Goal: Information Seeking & Learning: Understand process/instructions

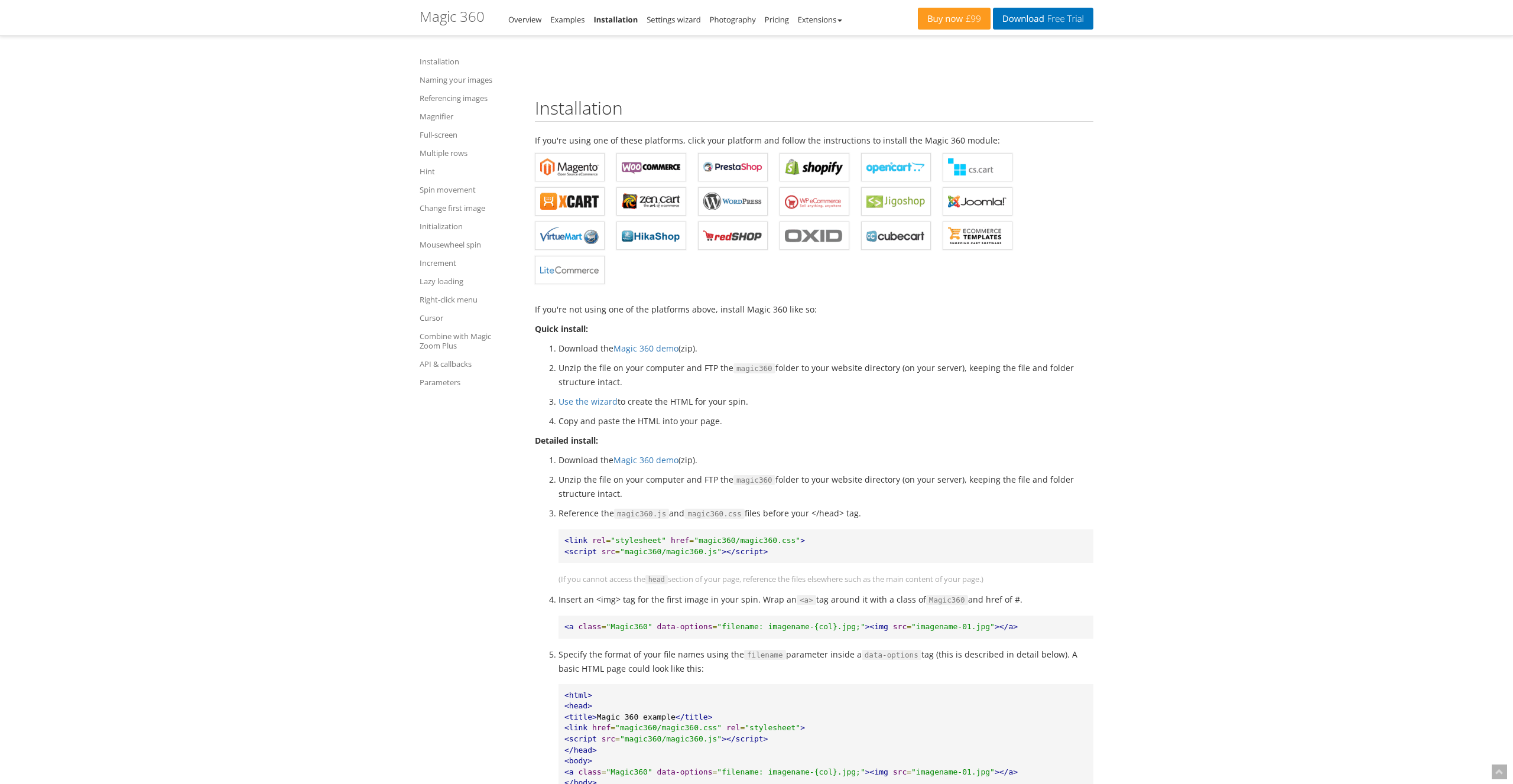
scroll to position [340, 0]
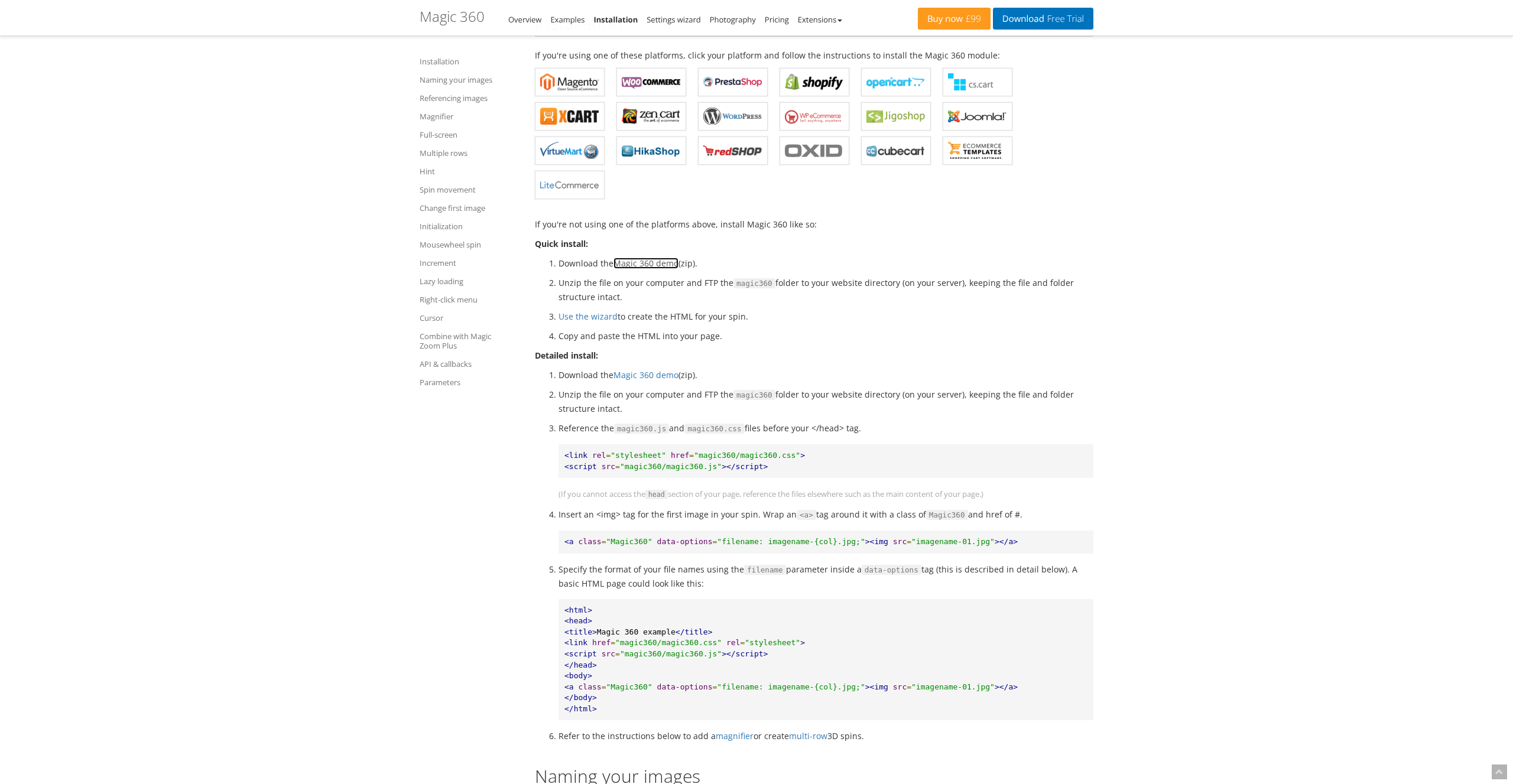
click at [641, 260] on link "Magic 360 demo" at bounding box center [646, 263] width 65 height 11
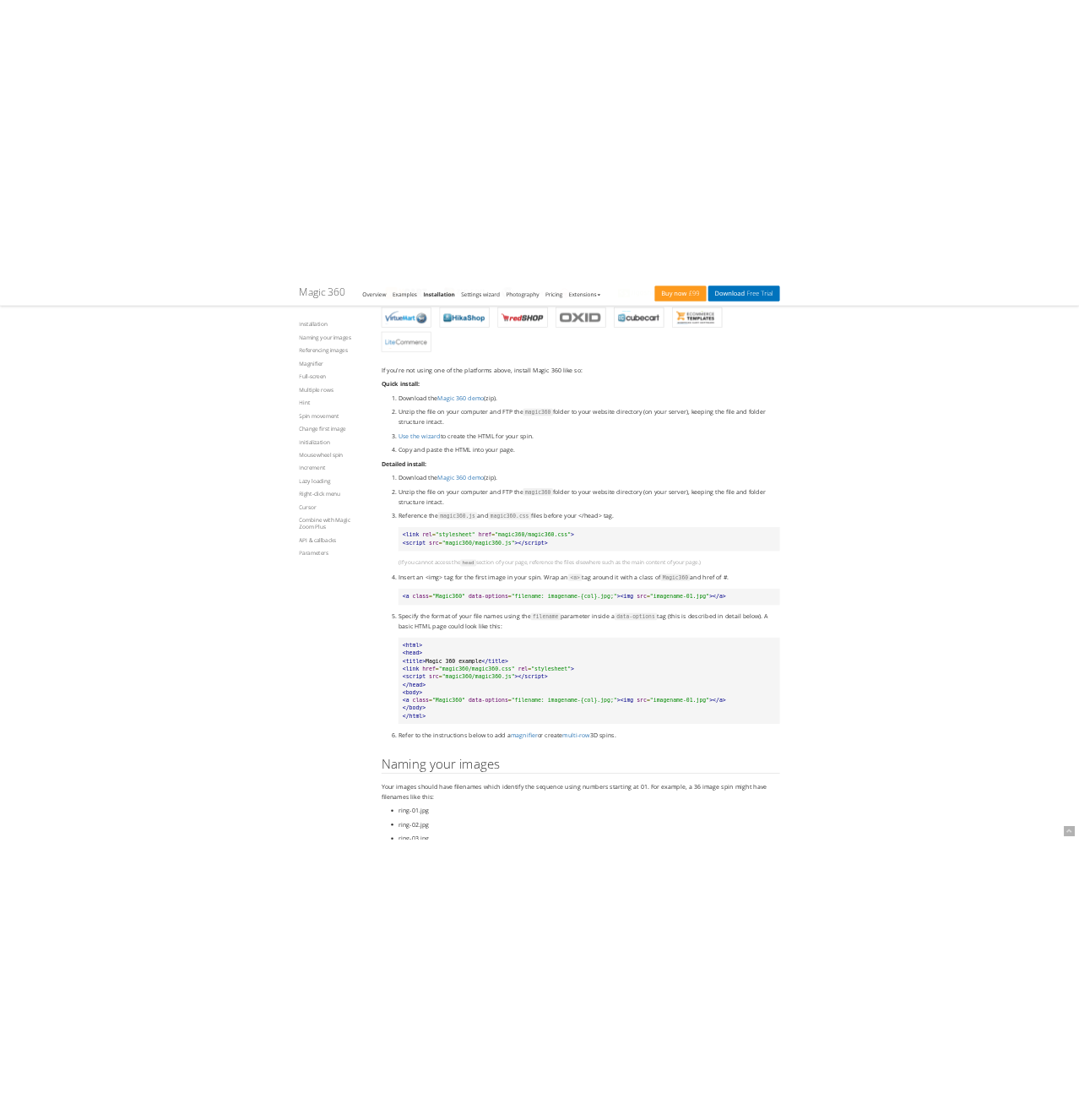
scroll to position [730, 0]
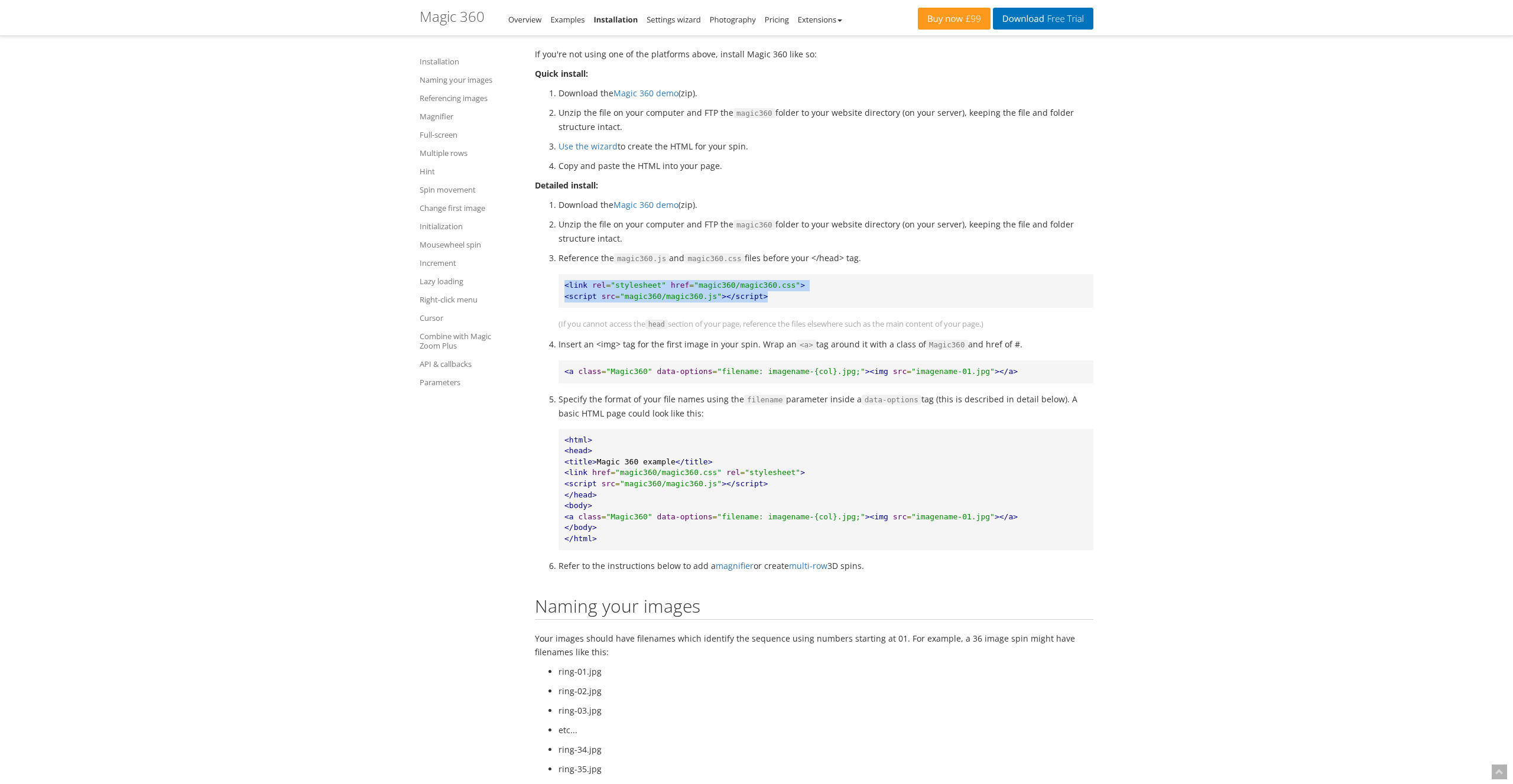
drag, startPoint x: 781, startPoint y: 305, endPoint x: 563, endPoint y: 285, distance: 218.9
click at [563, 285] on pre "<link rel = "stylesheet" href = "magic360/magic360.css" > <script src = "magic3…" at bounding box center [826, 291] width 535 height 34
copy pre "<link rel = "stylesheet" href = "magic360/magic360.css" > <script src = "magic3…"
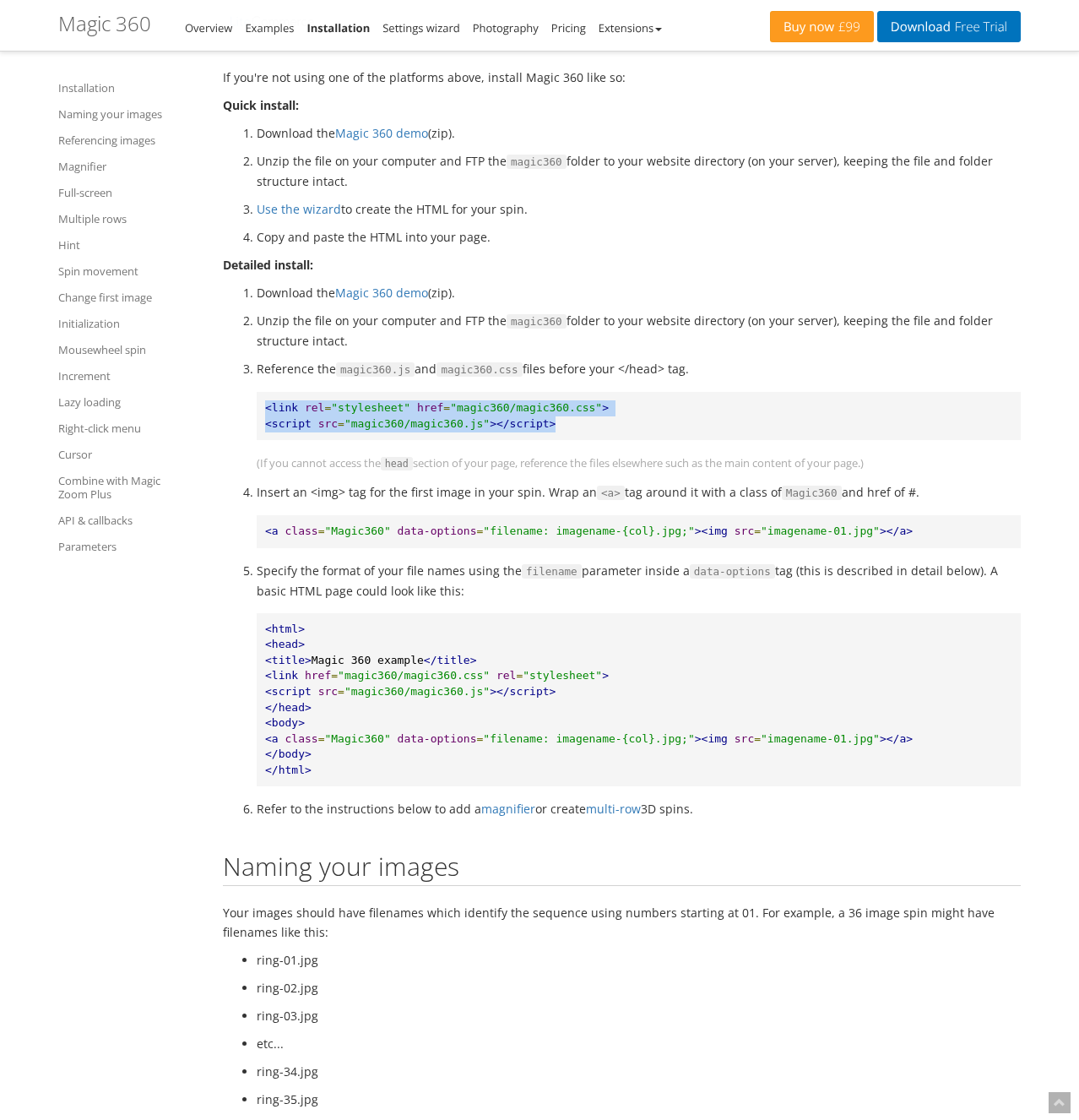
click at [629, 412] on pre "<link rel = "stylesheet" href = "magic360/magic360.css" > <script src = "magic3…" at bounding box center [638, 416] width 764 height 48
click at [984, 408] on pre "<link rel = "stylesheet" href = "magic360/magic360.css" > <script src = "magic3…" at bounding box center [638, 416] width 764 height 48
drag, startPoint x: 577, startPoint y: 420, endPoint x: 265, endPoint y: 408, distance: 312.2
click at [265, 408] on pre "<link rel = "stylesheet" href = "magic360/magic360.css" > <script src = "magic3…" at bounding box center [638, 416] width 764 height 48
copy pre "<link rel = "stylesheet" href = "magic360/magic360.css" > <script src = "magic3…"
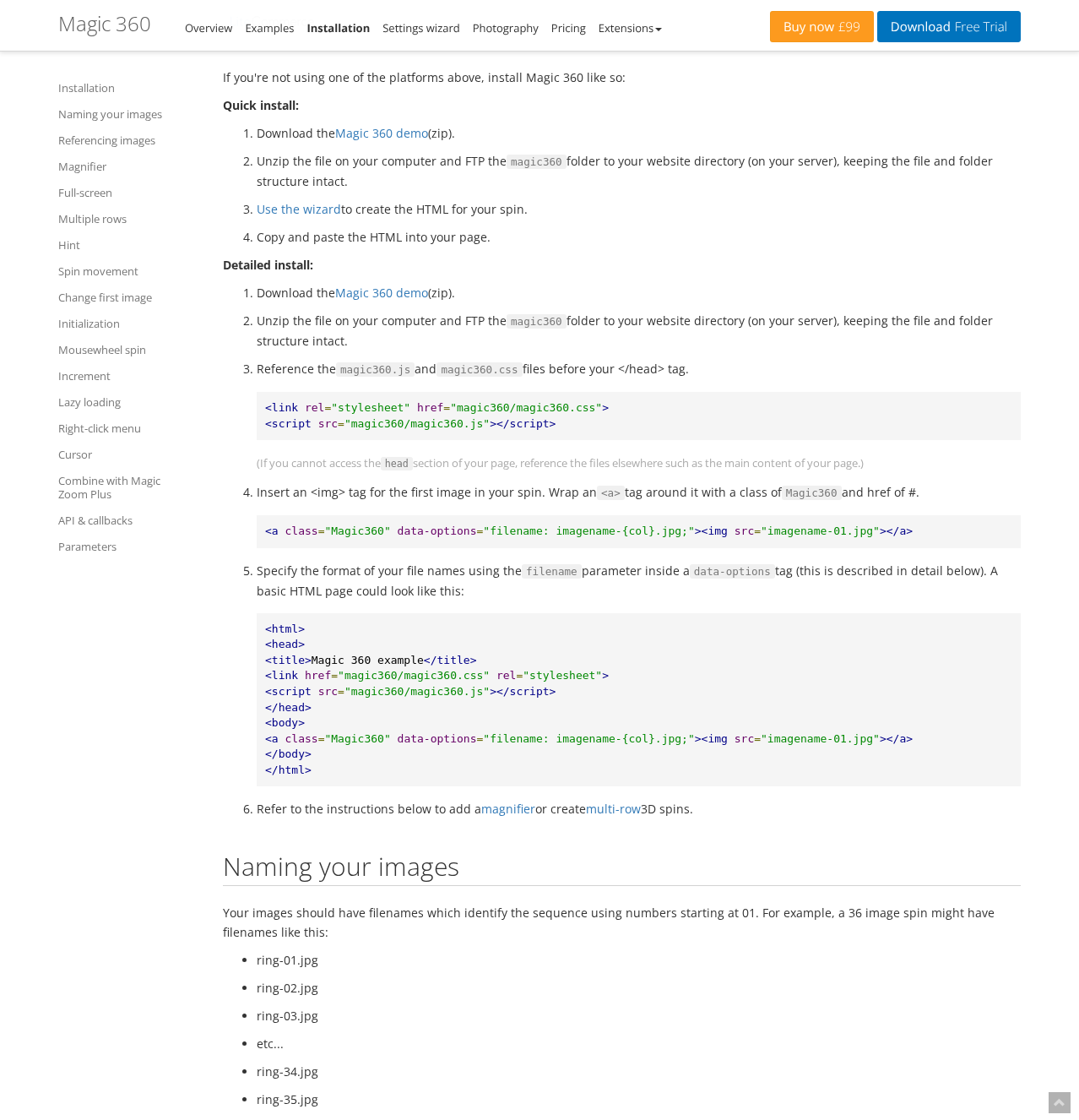
click at [670, 519] on pre "<a class = "Magic360" data-options = "filename: imagename-{col}.jpg;" ><img src…" at bounding box center [638, 531] width 764 height 33
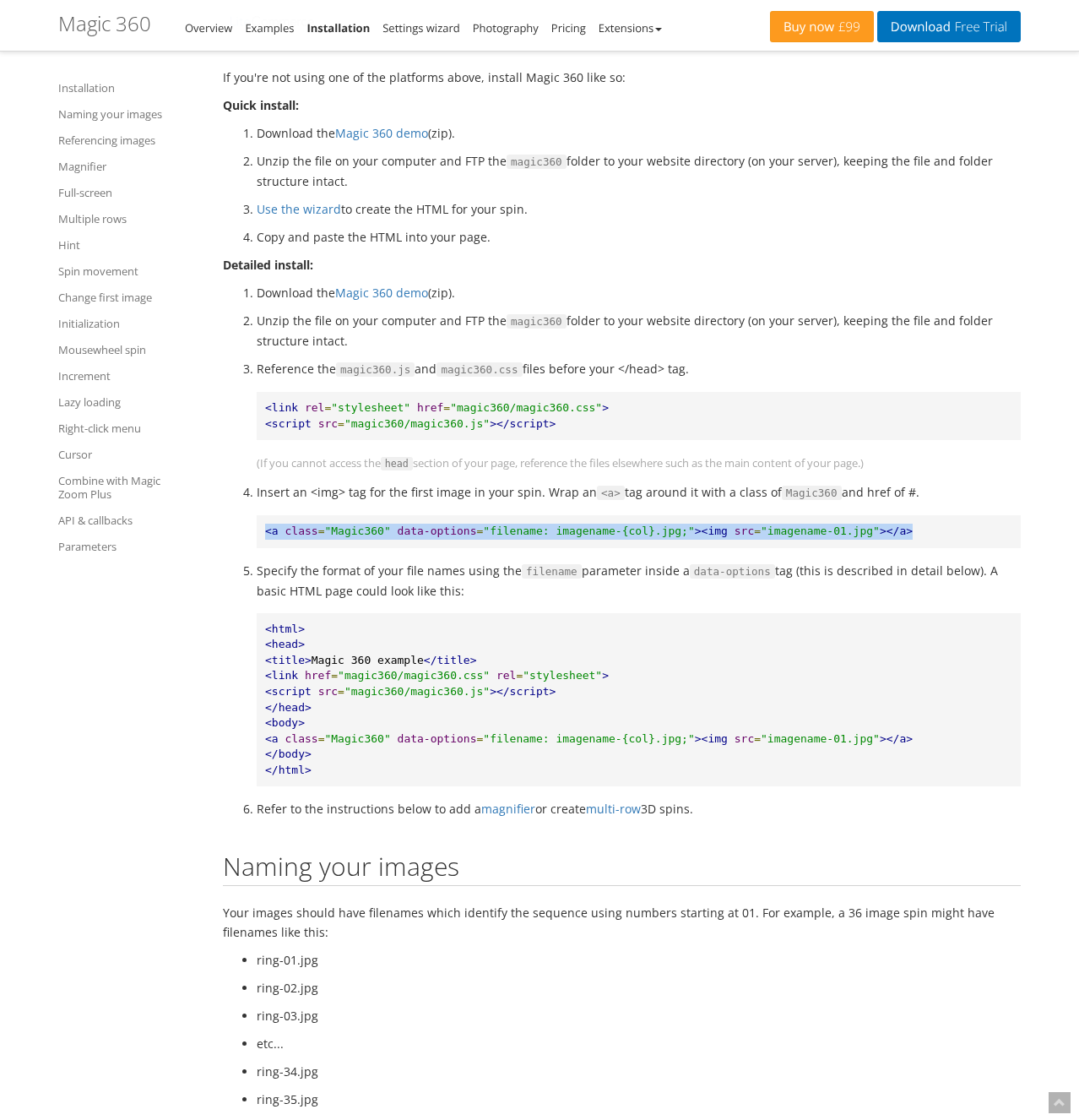
drag, startPoint x: 902, startPoint y: 531, endPoint x: 263, endPoint y: 532, distance: 639.0
click at [263, 532] on pre "<a class = "Magic360" data-options = "filename: imagename-{col}.jpg;" ><img src…" at bounding box center [638, 531] width 764 height 33
copy pre "<a class = "Magic360" data-options = "filename: imagename-{col}.jpg;" ><img src…"
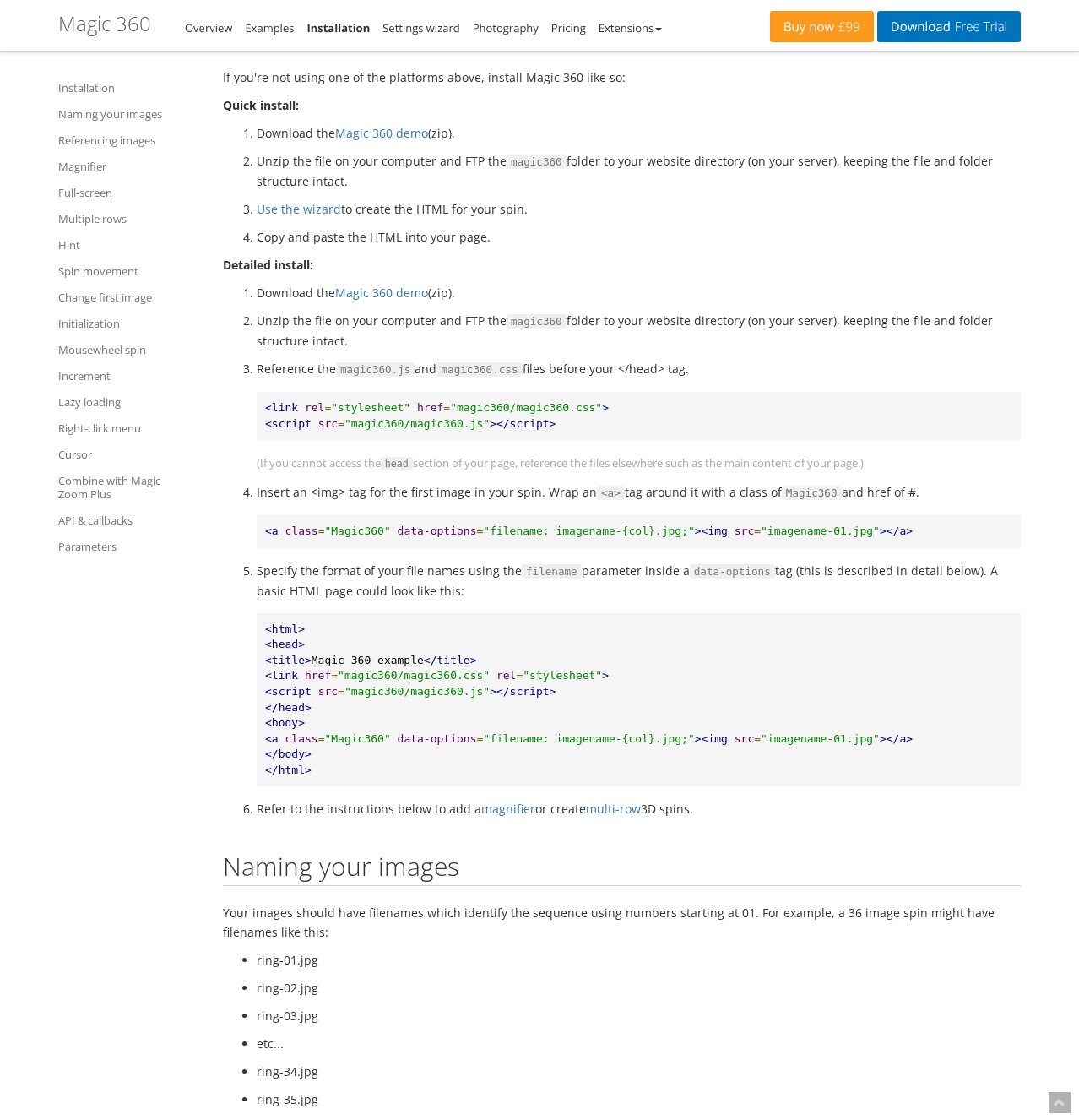
click at [683, 637] on pre "<html> <head> <title> Magic 360 example </title> <link href = "magic360/magic36…" at bounding box center [638, 700] width 764 height 174
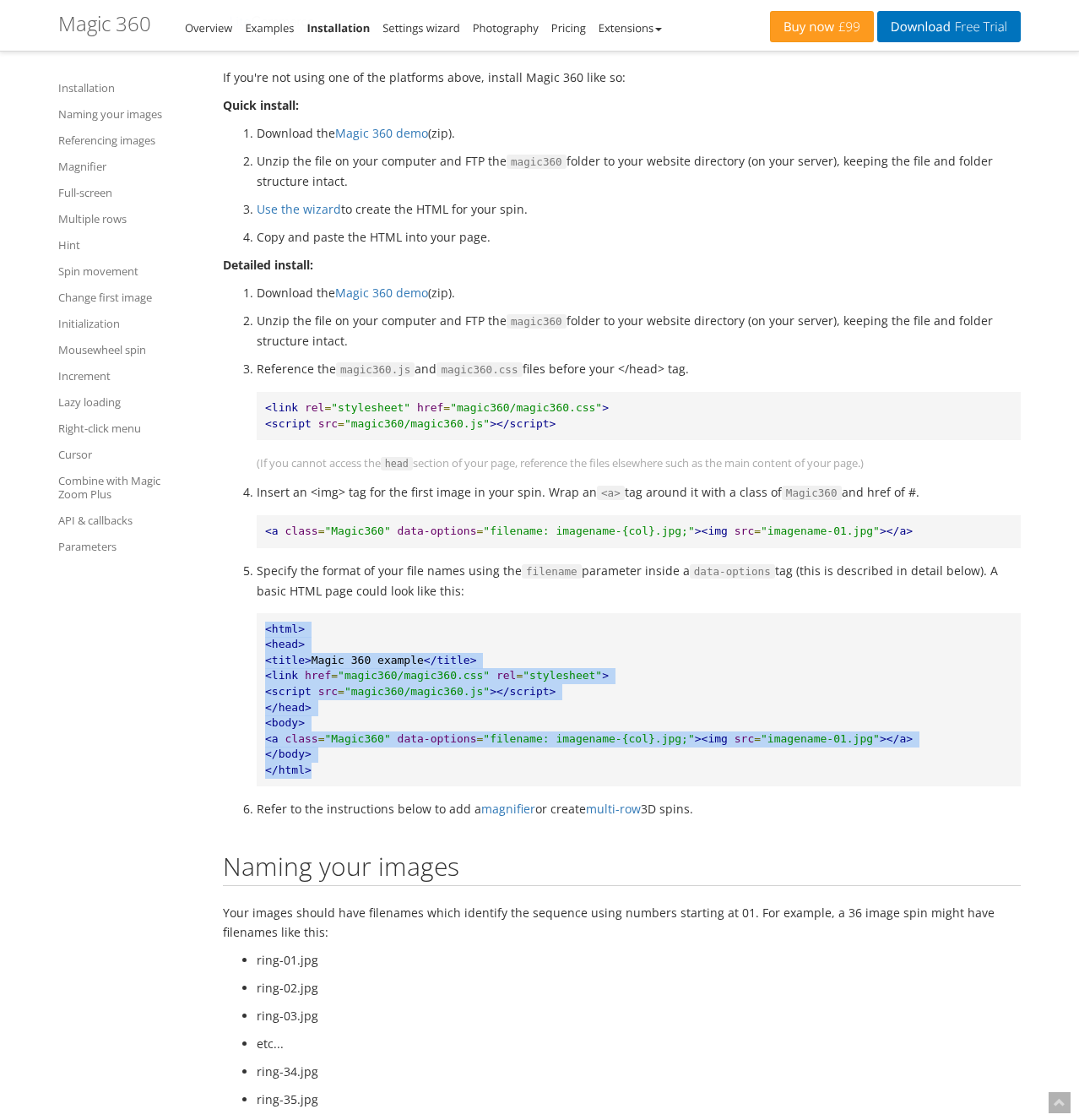
drag, startPoint x: 324, startPoint y: 766, endPoint x: 251, endPoint y: 629, distance: 155.2
click at [257, 629] on pre "<html> <head> <title> Magic 360 example </title> <link href = "magic360/magic36…" at bounding box center [638, 700] width 764 height 174
copy pre "<html> <head> <title> Magic 360 example </title> <link href = "magic360/magic36…"
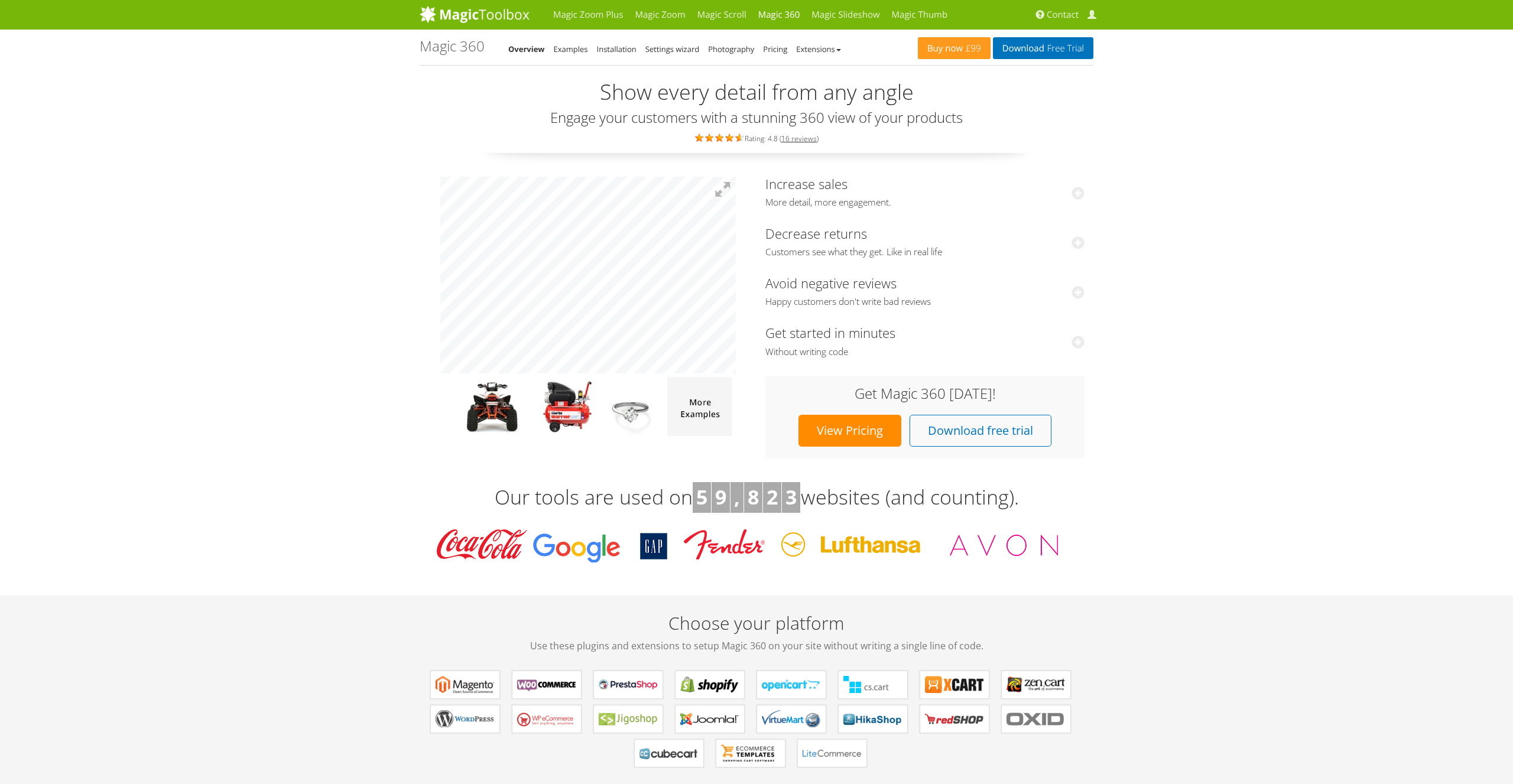
click at [550, 47] on ul "Overview Examples Installation Settings wizard Photography Pricing Extensions" at bounding box center [679, 49] width 342 height 14
click at [579, 51] on link "Examples" at bounding box center [571, 49] width 34 height 11
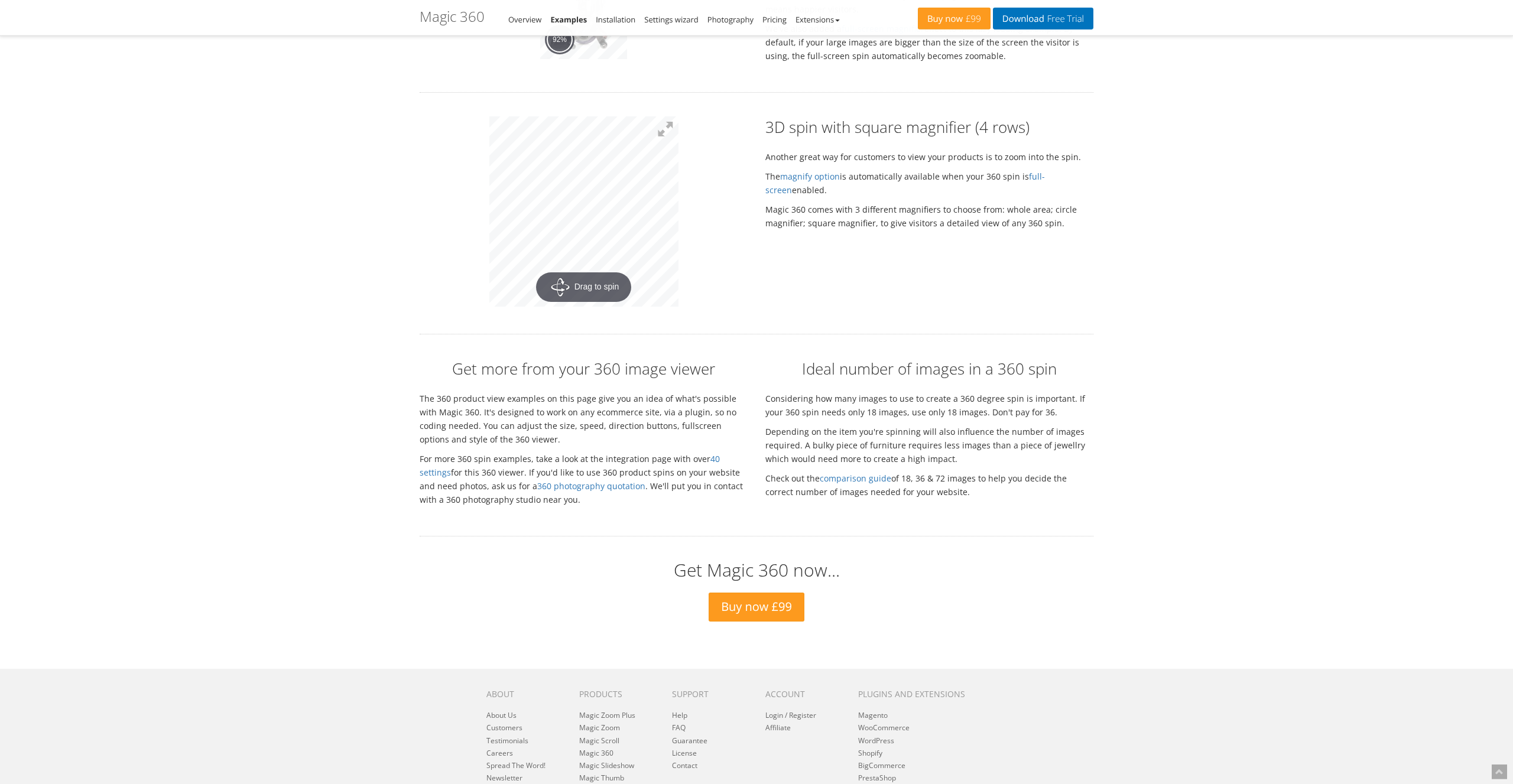
scroll to position [2380, 0]
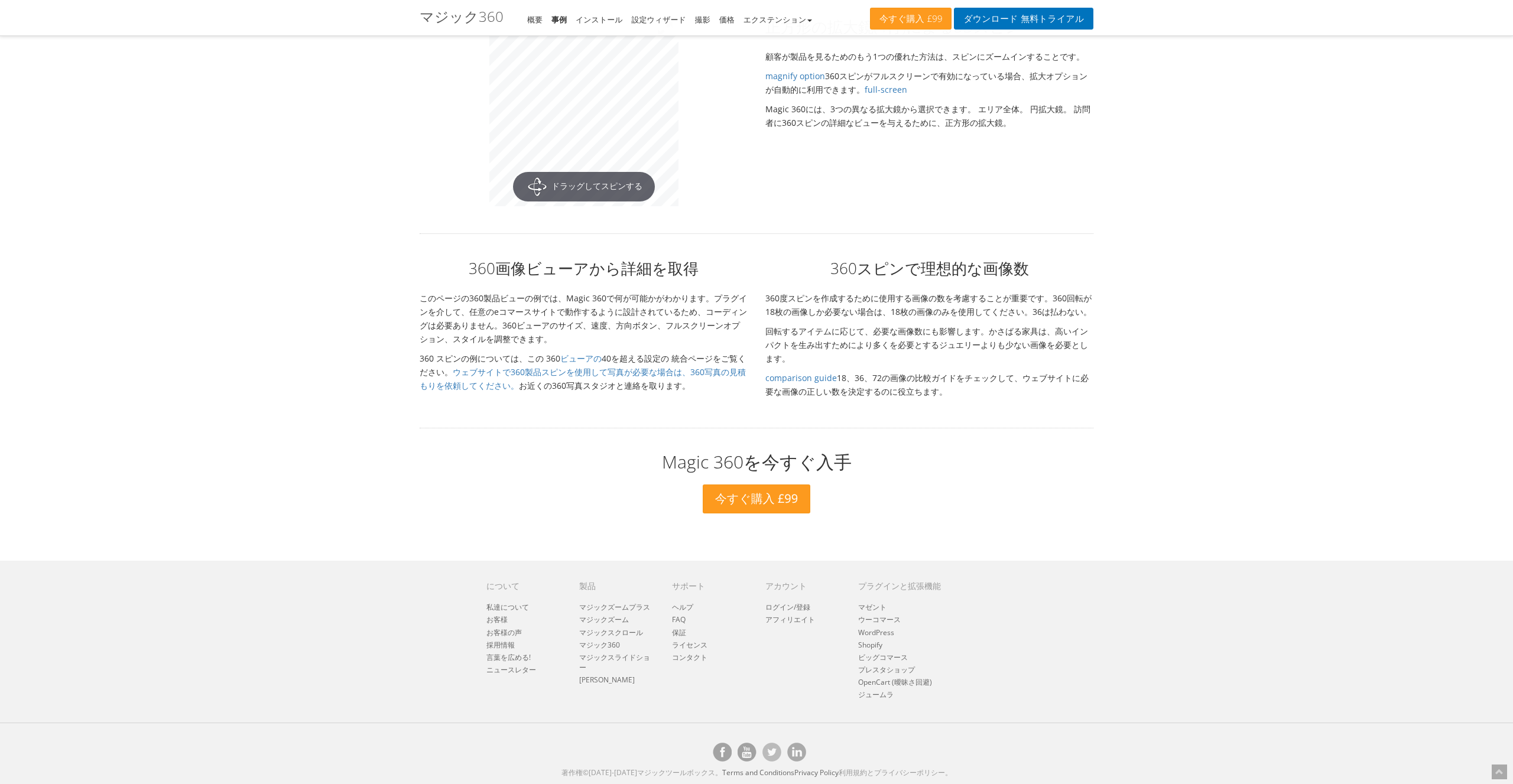
scroll to position [2400, 0]
click at [567, 355] on link "ビューアの" at bounding box center [581, 358] width 41 height 11
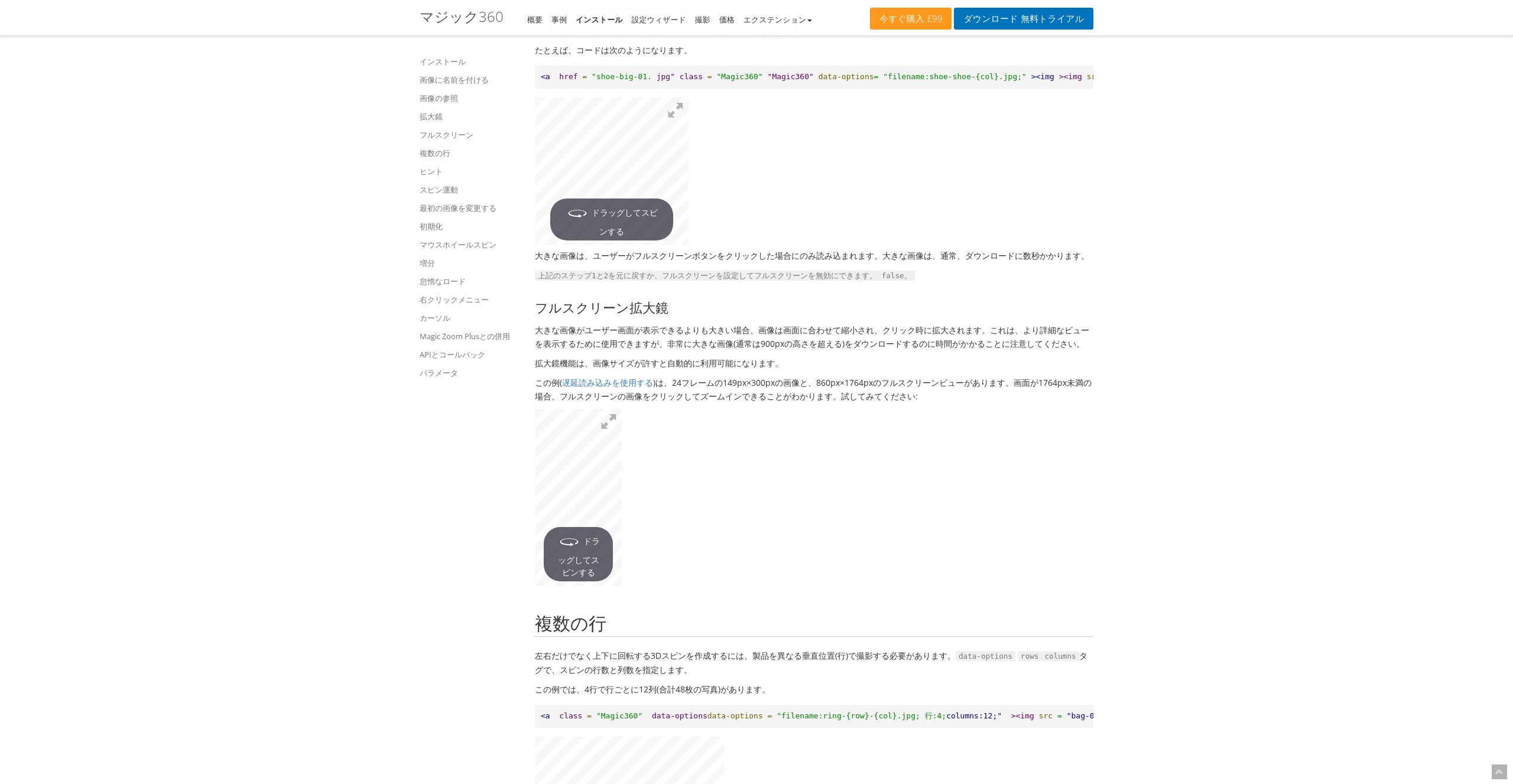
scroll to position [3033, 0]
click at [609, 435] on button at bounding box center [609, 422] width 26 height 26
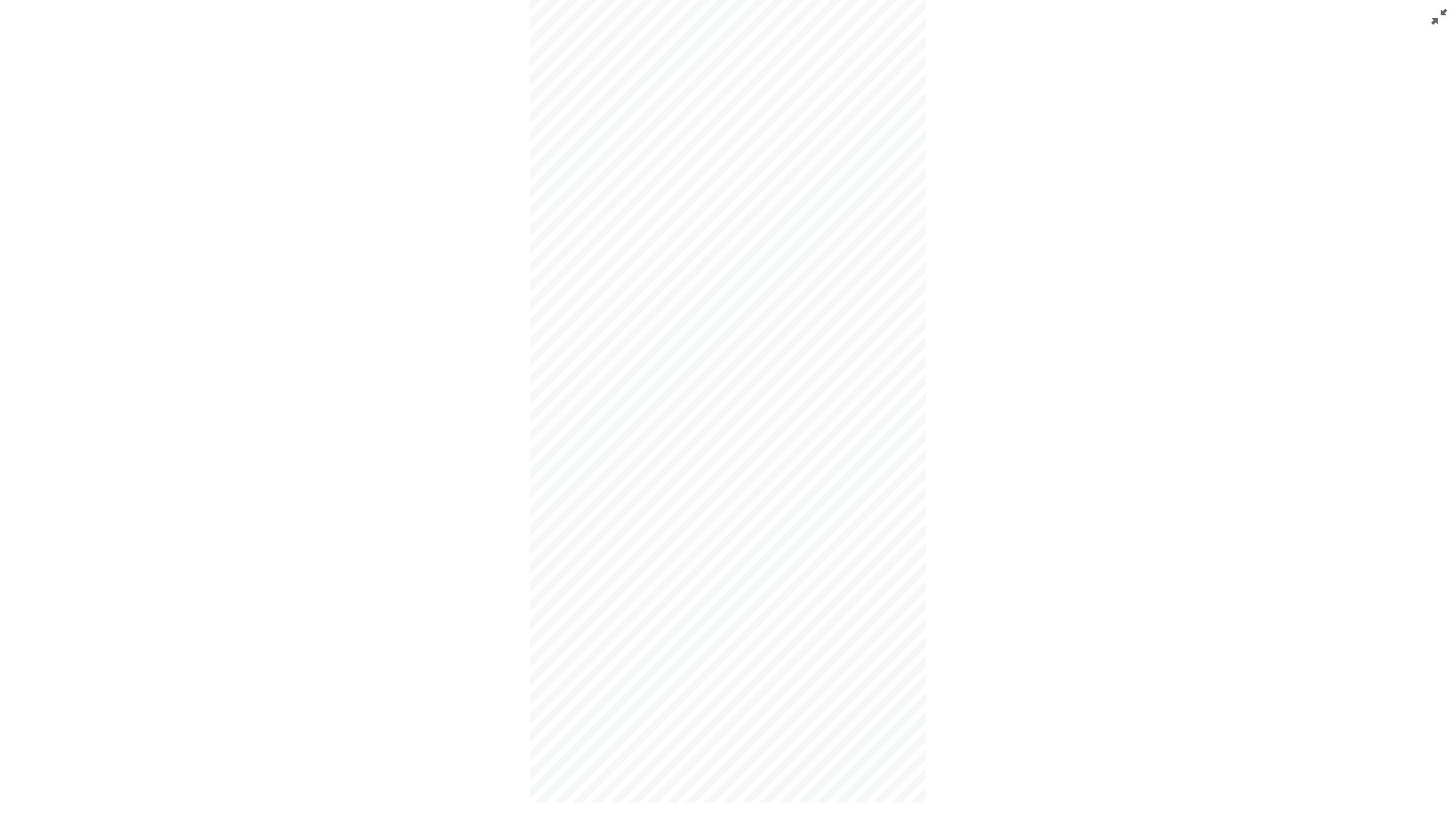
click at [1442, 14] on button at bounding box center [1439, 17] width 34 height 34
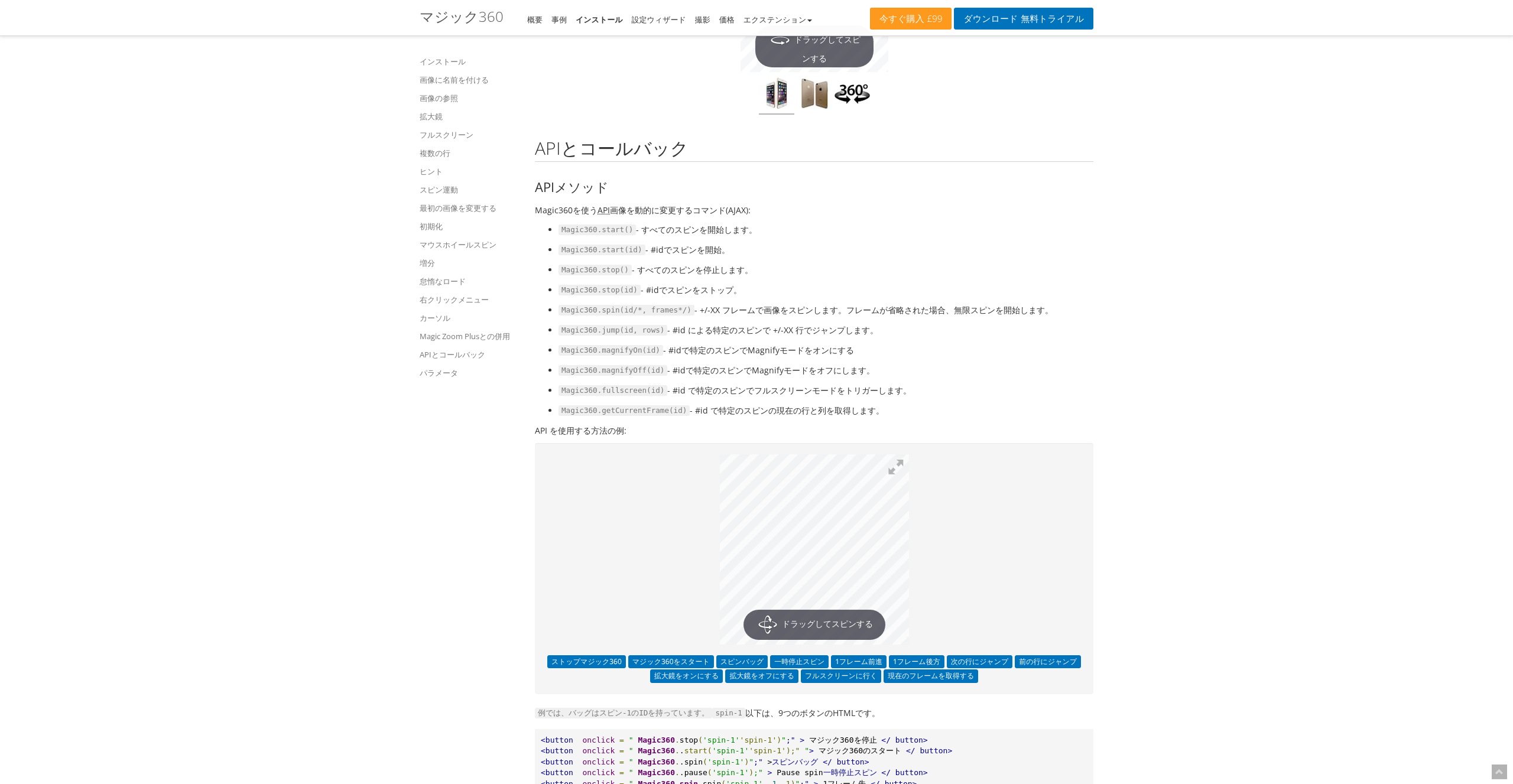
scroll to position [10520, 0]
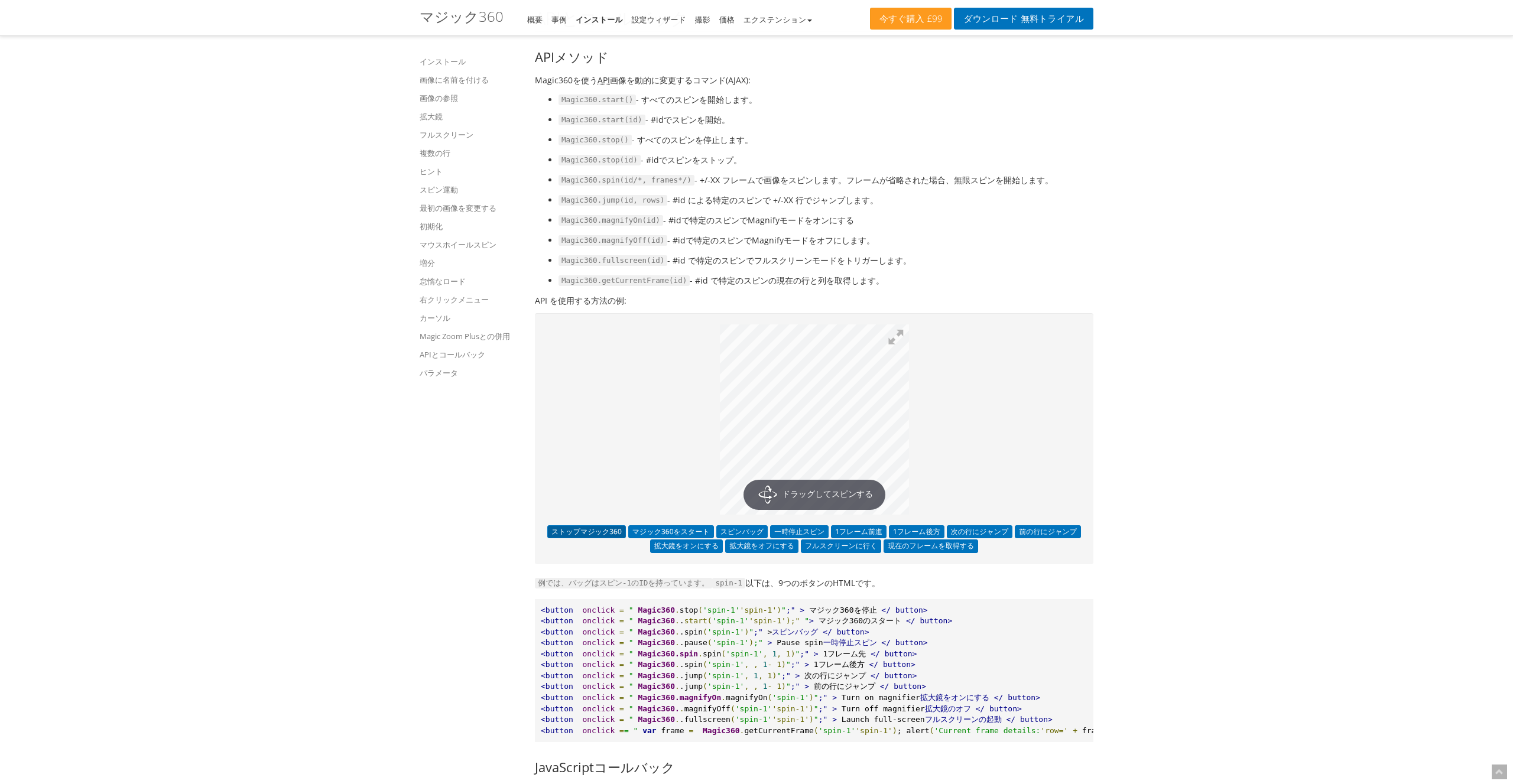
click at [571, 538] on button "ストップマジック360" at bounding box center [586, 532] width 79 height 13
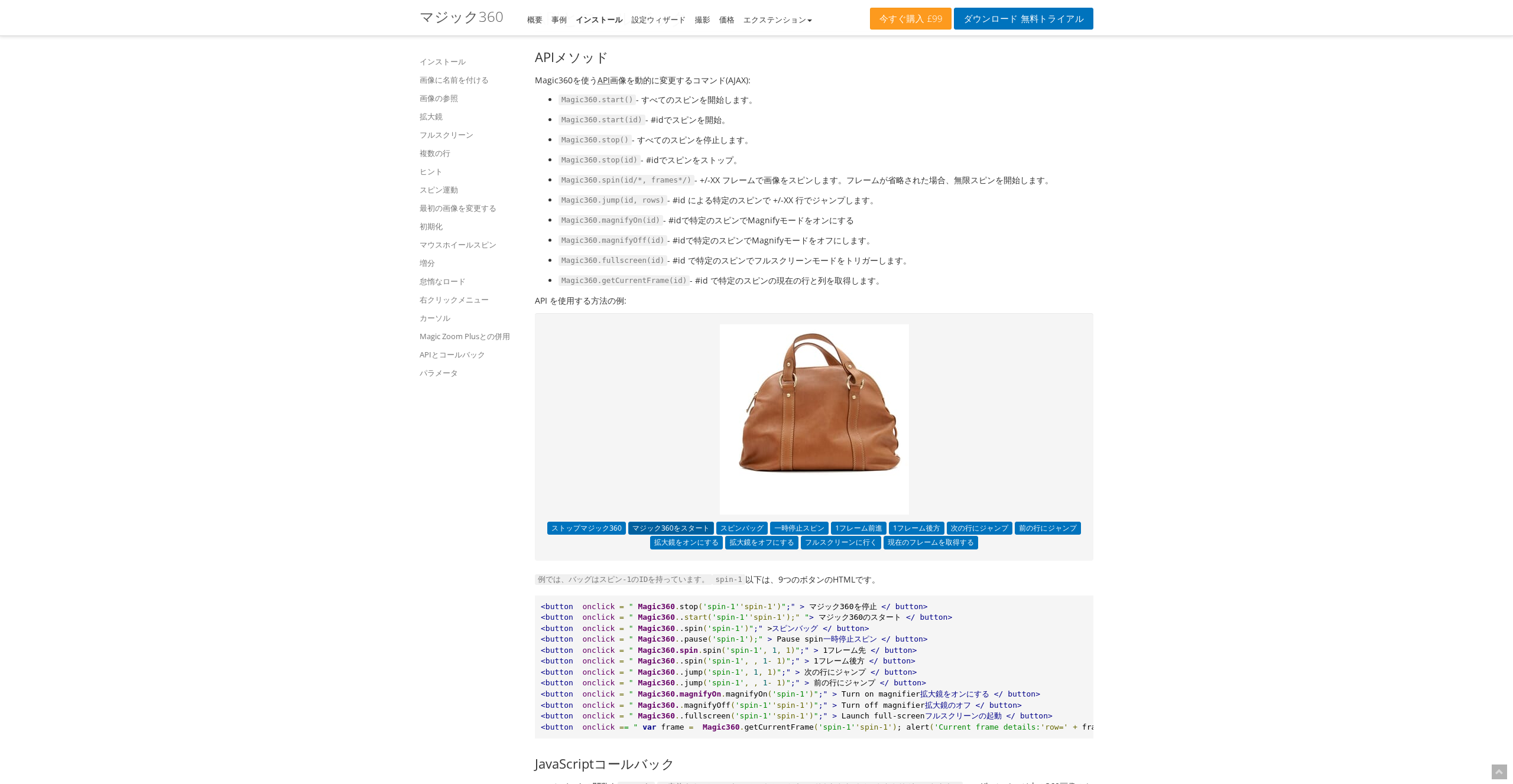
click at [667, 535] on button "マジック360をスタート" at bounding box center [671, 528] width 86 height 13
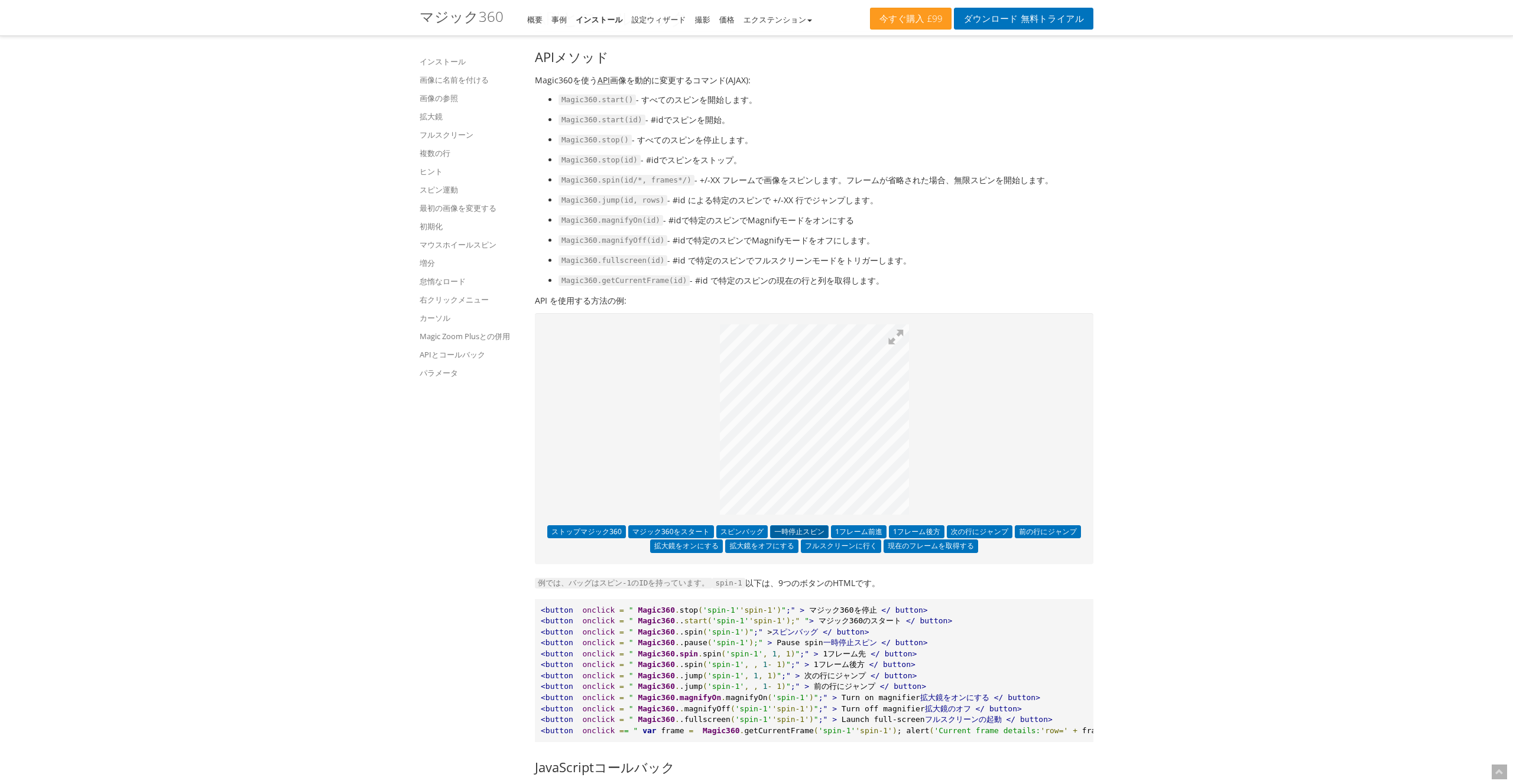
click at [799, 538] on button "一時停止スピン" at bounding box center [799, 532] width 59 height 13
click at [742, 538] on button "スピンバッグ" at bounding box center [742, 532] width 52 height 13
click at [665, 538] on button "マジック360をスタート" at bounding box center [671, 532] width 86 height 13
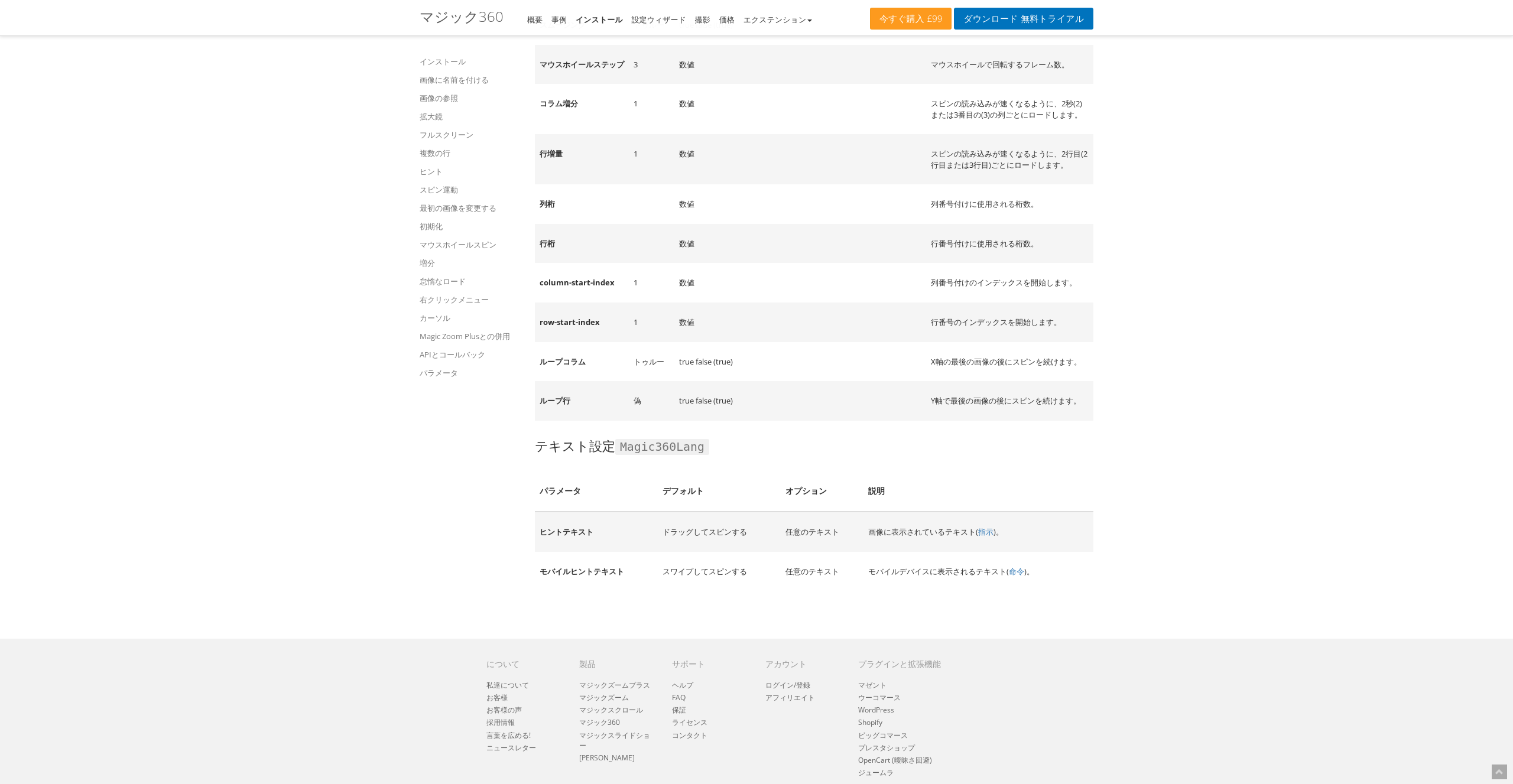
scroll to position [13360, 0]
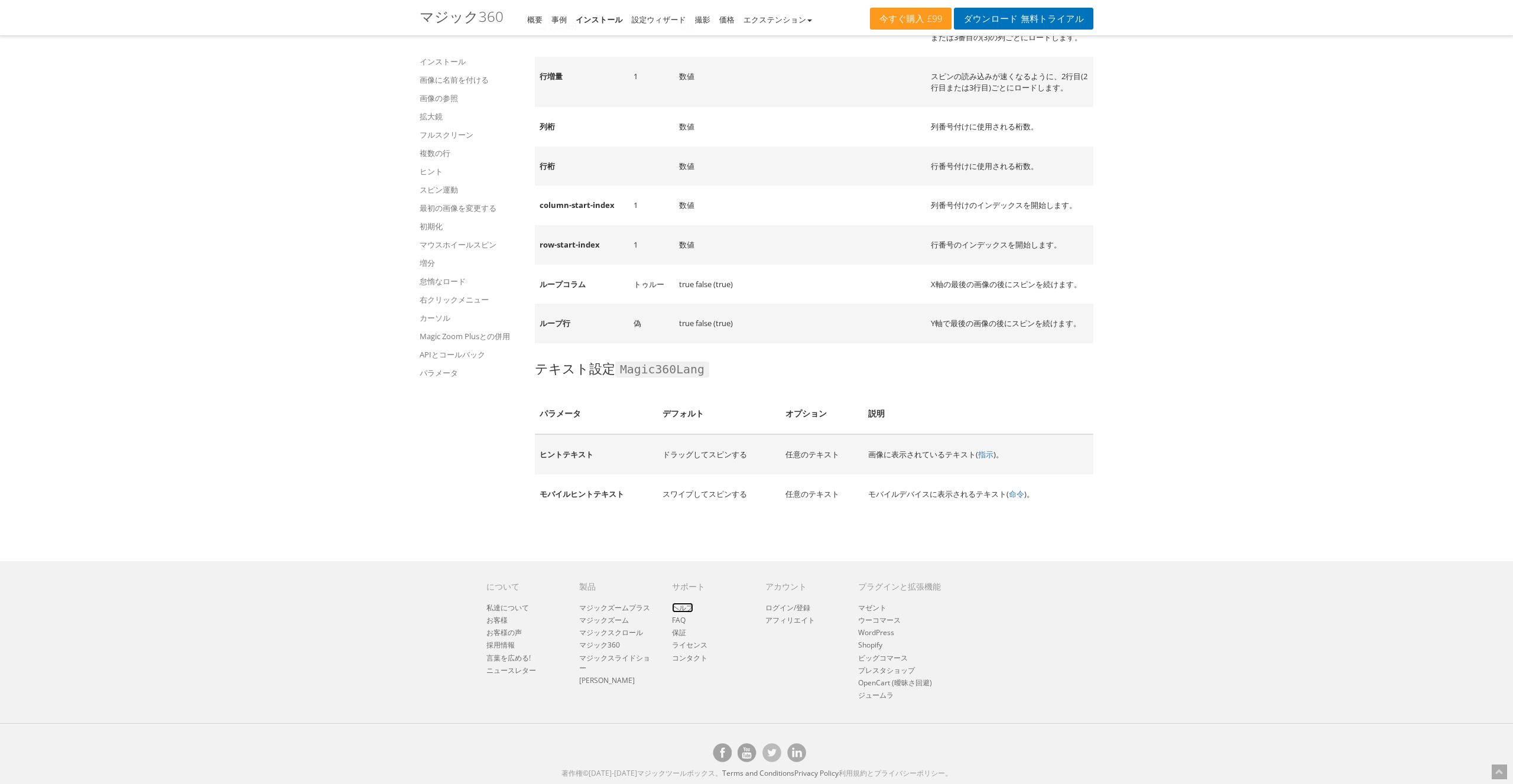
click at [687, 604] on link "ヘルプ" at bounding box center [683, 607] width 21 height 10
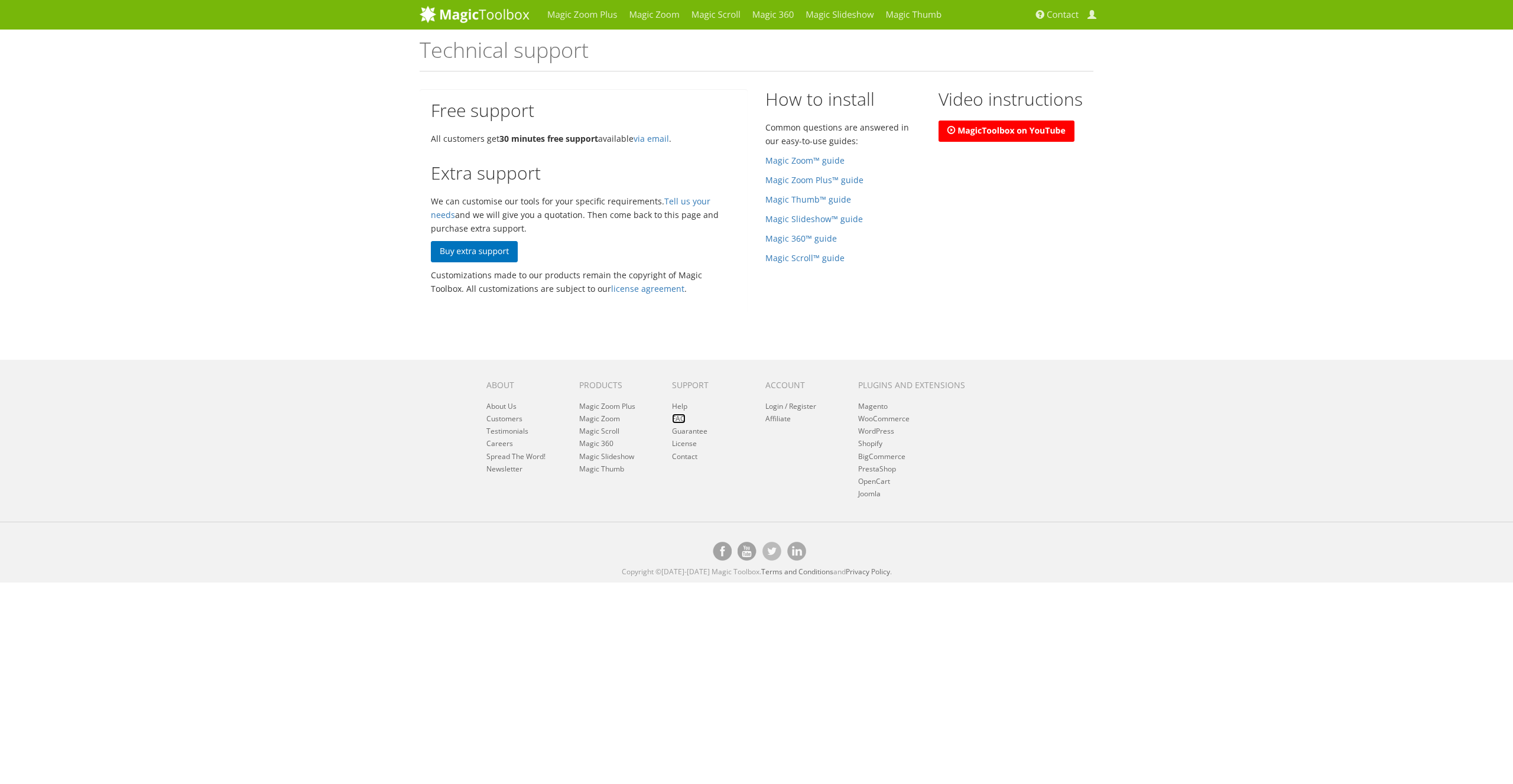
click at [678, 420] on link "FAQ" at bounding box center [678, 418] width 14 height 10
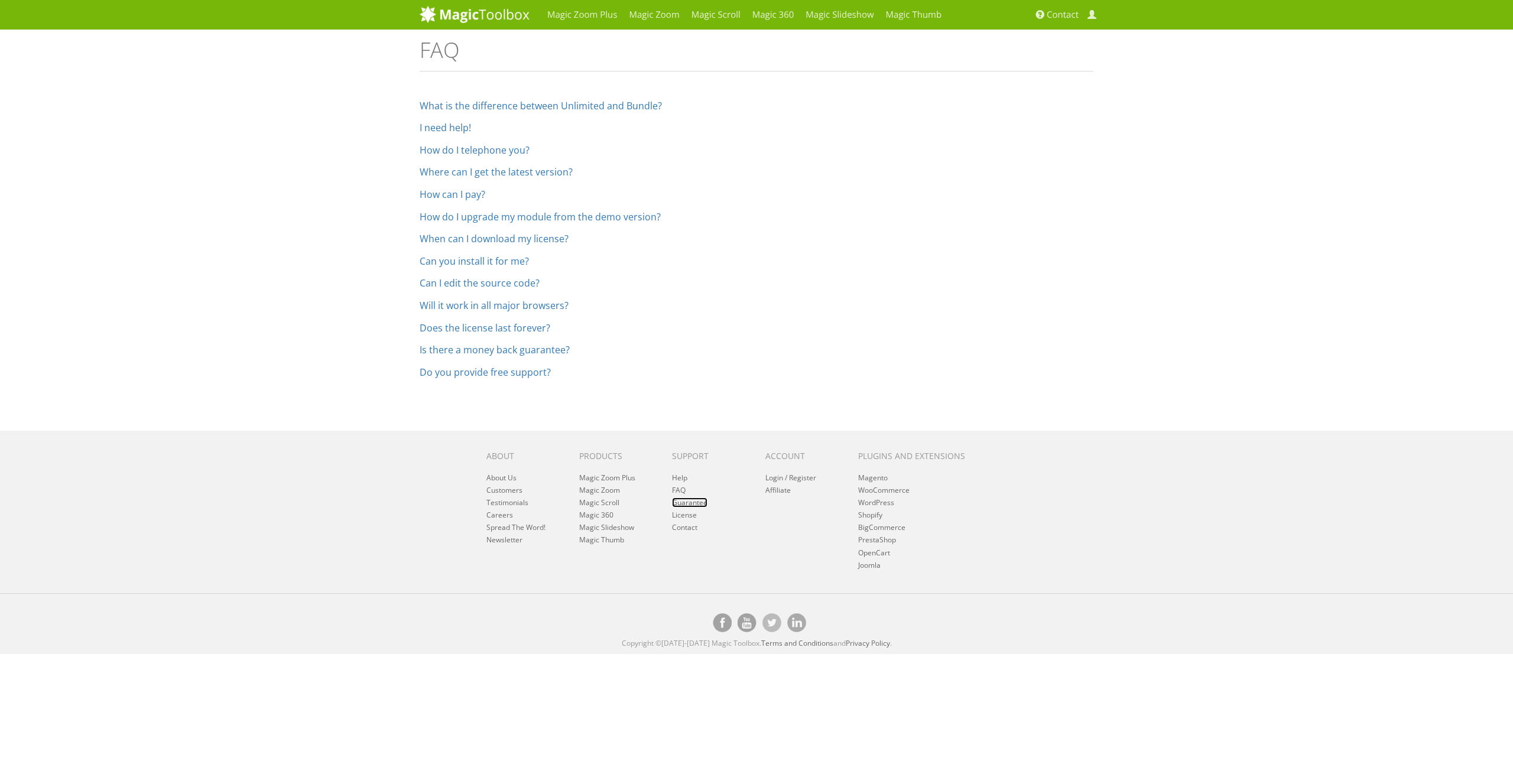
click at [687, 505] on link "Guarantee" at bounding box center [690, 502] width 35 height 10
